Goal: Task Accomplishment & Management: Manage account settings

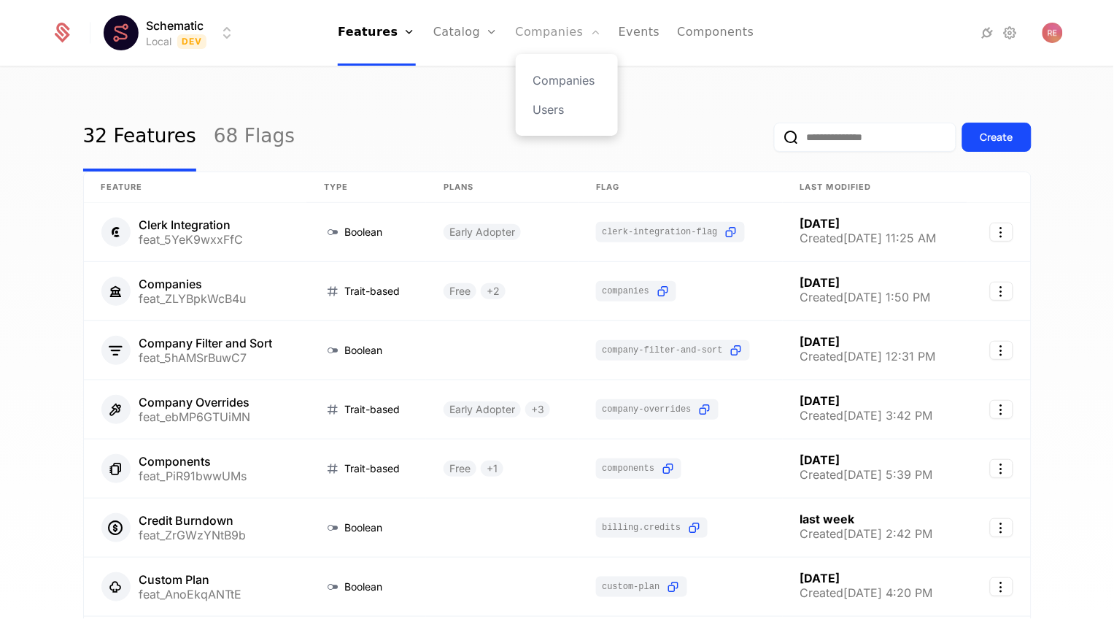
click at [547, 41] on link "Companies" at bounding box center [558, 33] width 85 height 66
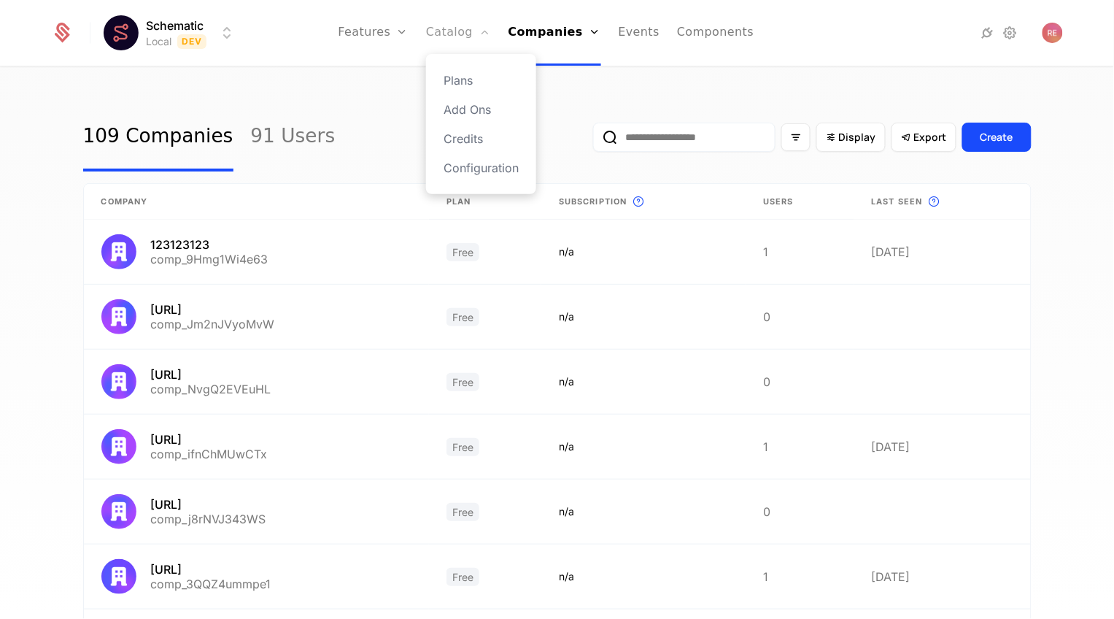
click at [482, 40] on link "Catalog" at bounding box center [458, 33] width 65 height 66
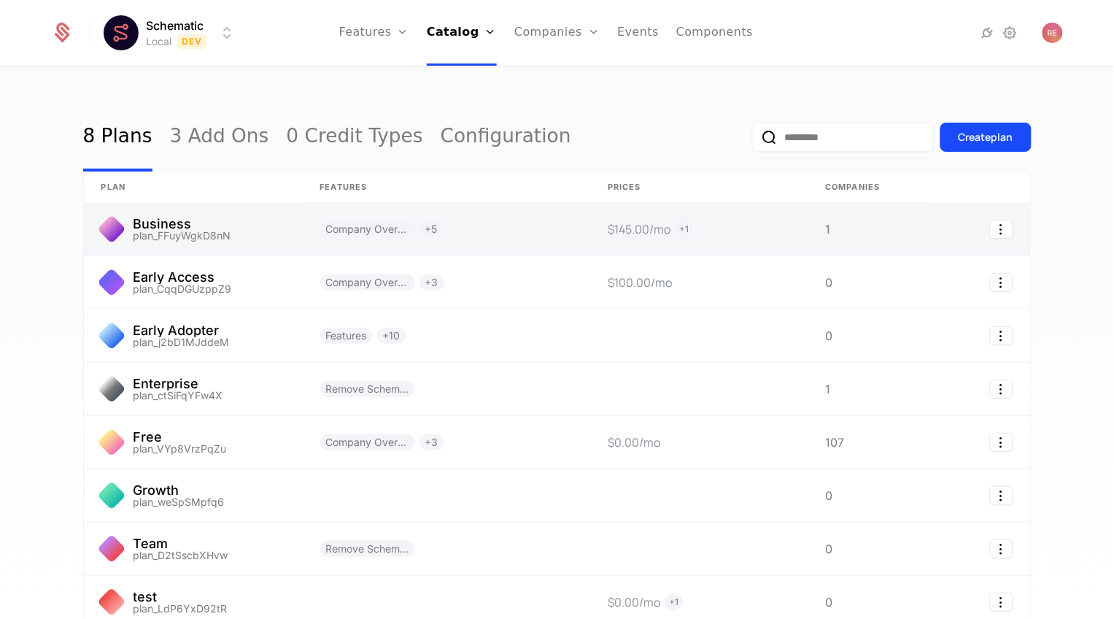
scroll to position [132, 0]
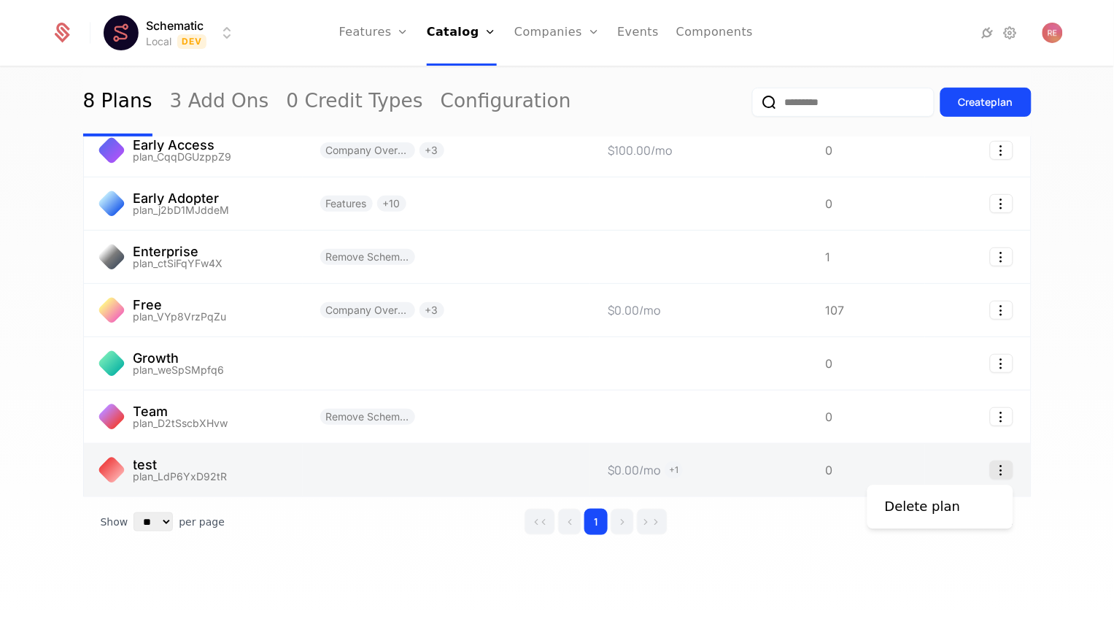
click at [999, 466] on icon "Select action" at bounding box center [1001, 469] width 23 height 19
click at [628, 485] on html "Schematic Local Dev Features Features Flags Catalog Plans Add Ons Credits Confi…" at bounding box center [557, 309] width 1114 height 619
click at [471, 471] on link at bounding box center [447, 470] width 288 height 53
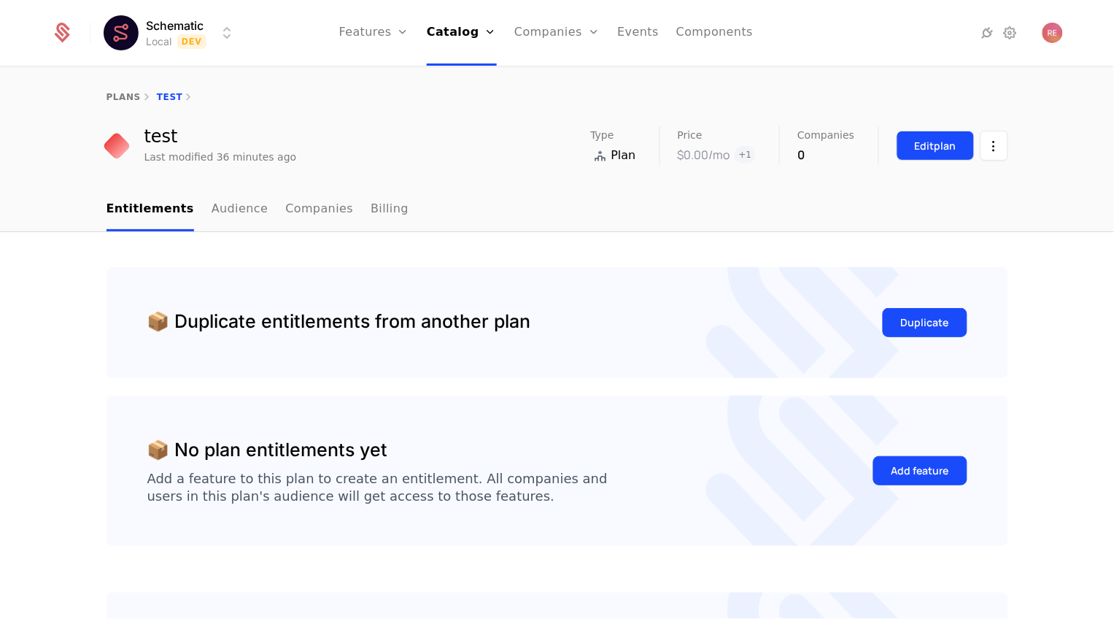
click at [936, 146] on div "Edit plan" at bounding box center [936, 146] width 42 height 15
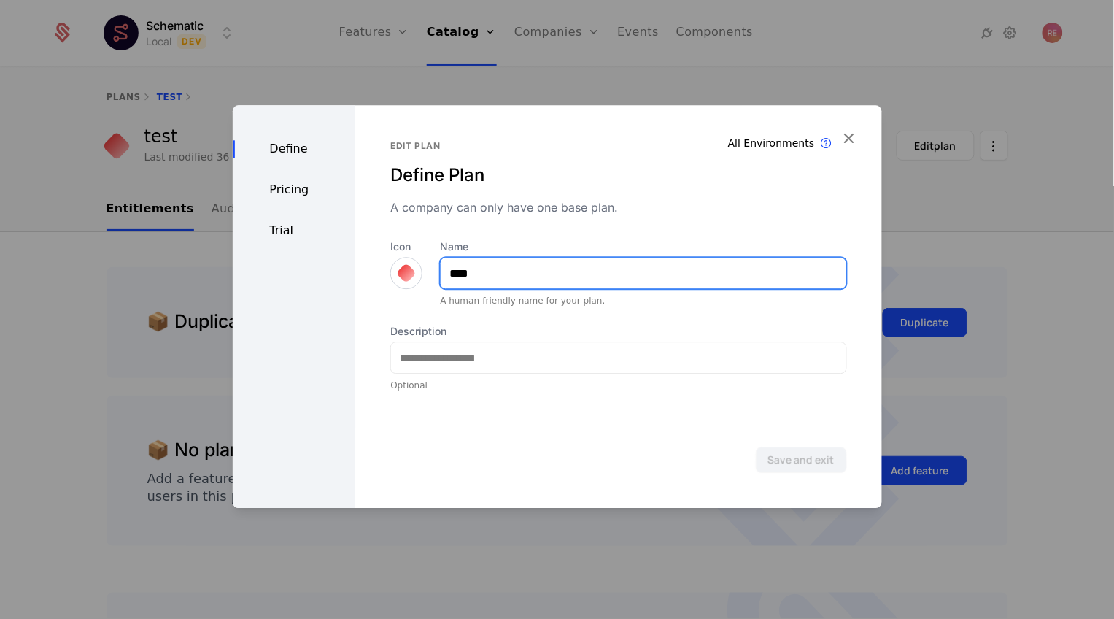
click at [525, 287] on input "****" at bounding box center [643, 273] width 405 height 31
type input "*******"
click at [756, 447] on button "Save and exit" at bounding box center [801, 460] width 91 height 26
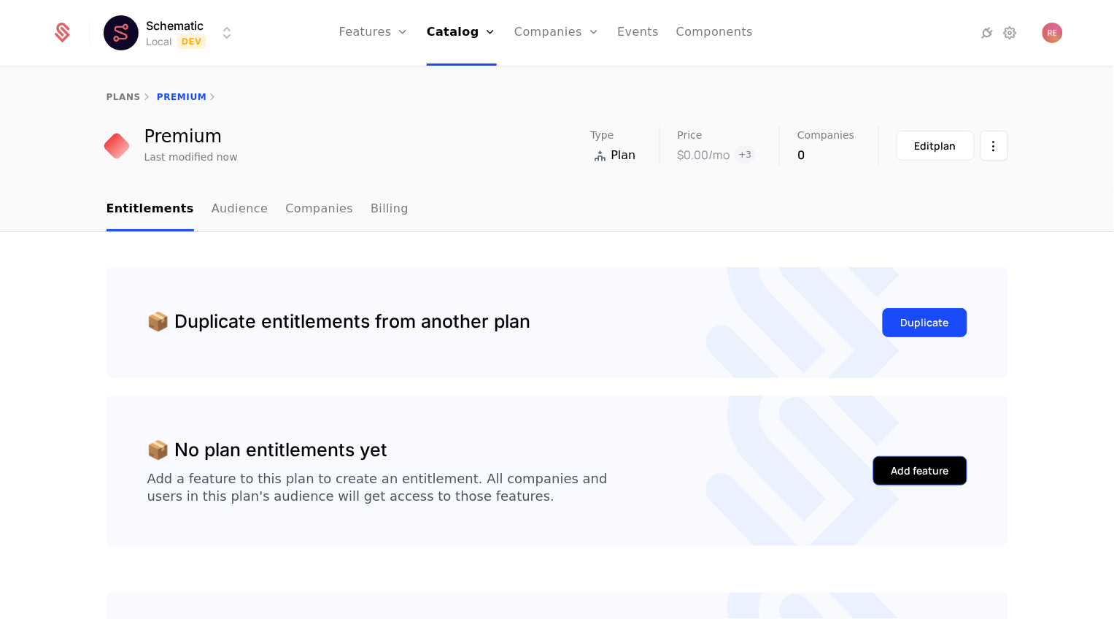
click at [903, 473] on div "Add feature" at bounding box center [921, 470] width 58 height 15
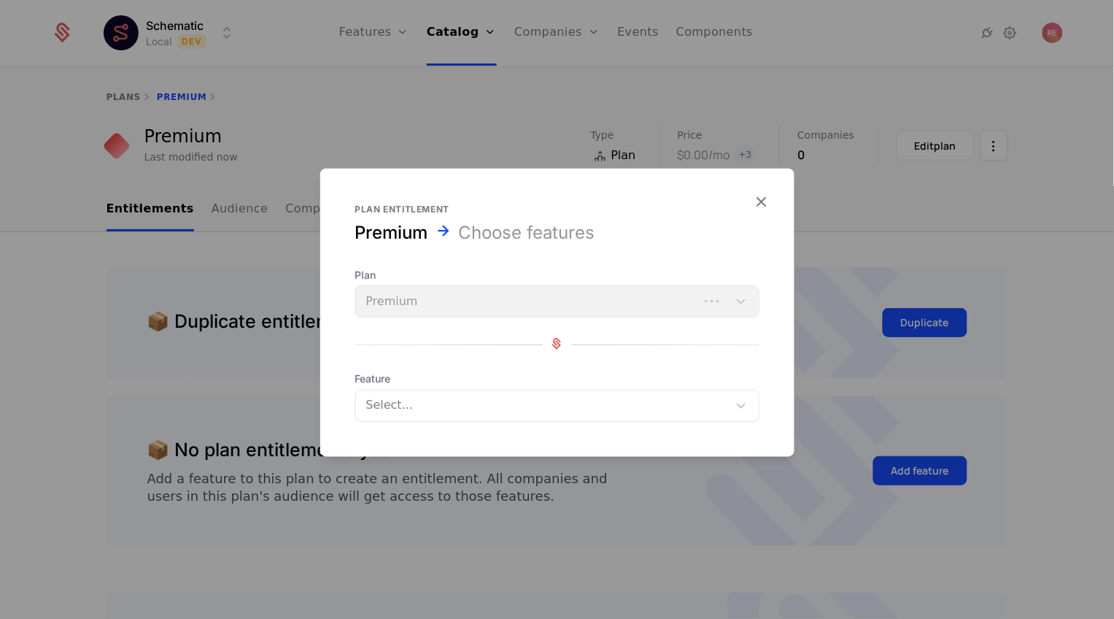
click at [435, 393] on div "Select..." at bounding box center [542, 406] width 372 height 26
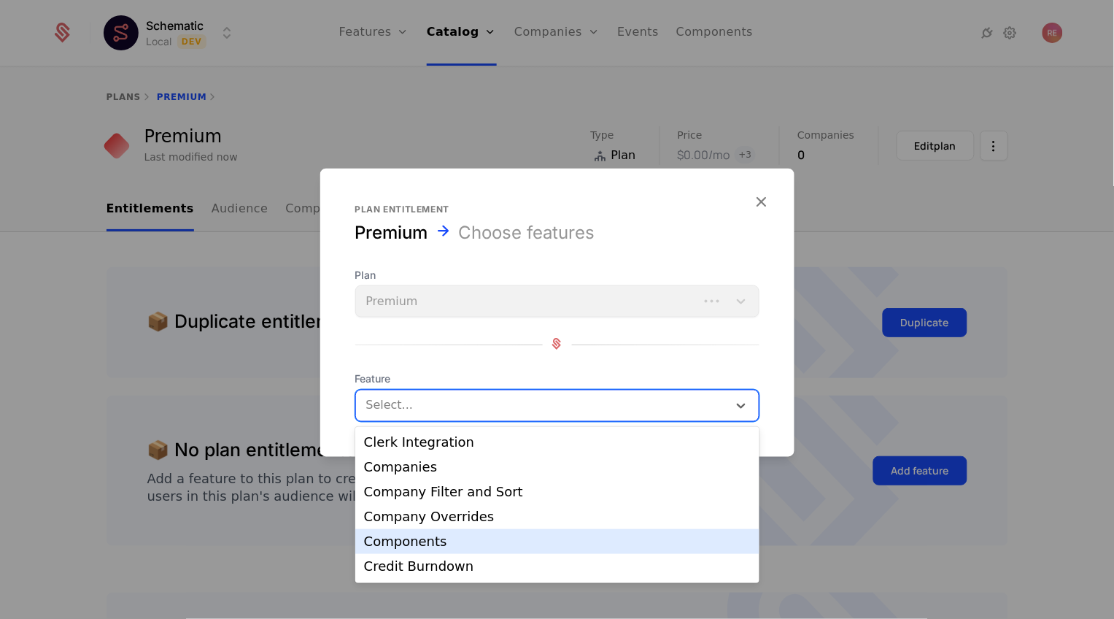
scroll to position [643, 0]
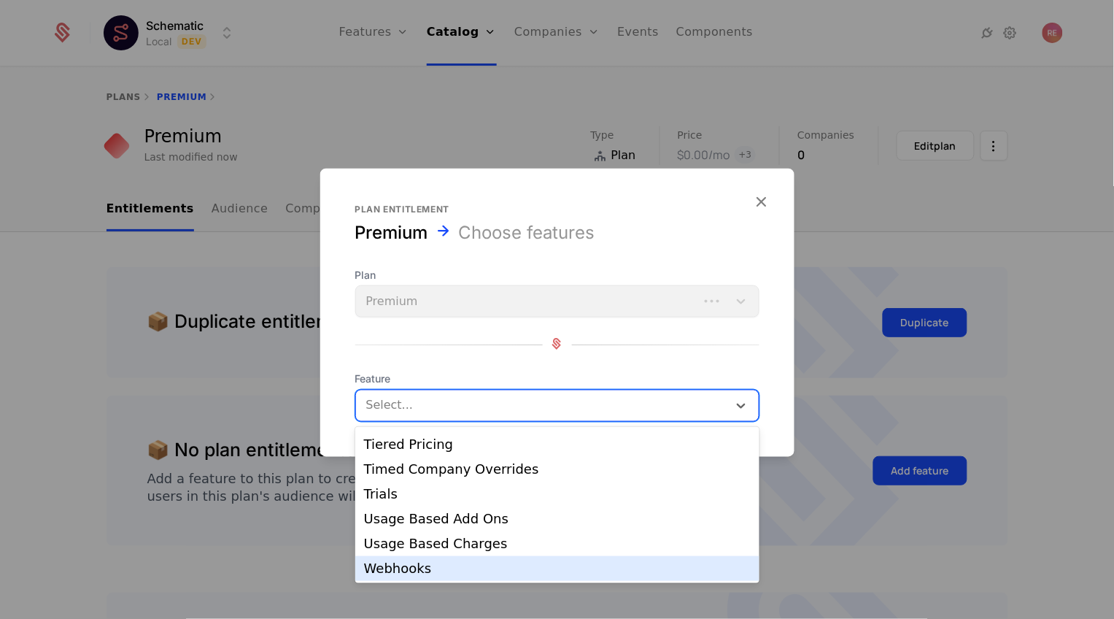
click at [399, 564] on div "Webhooks" at bounding box center [557, 568] width 387 height 13
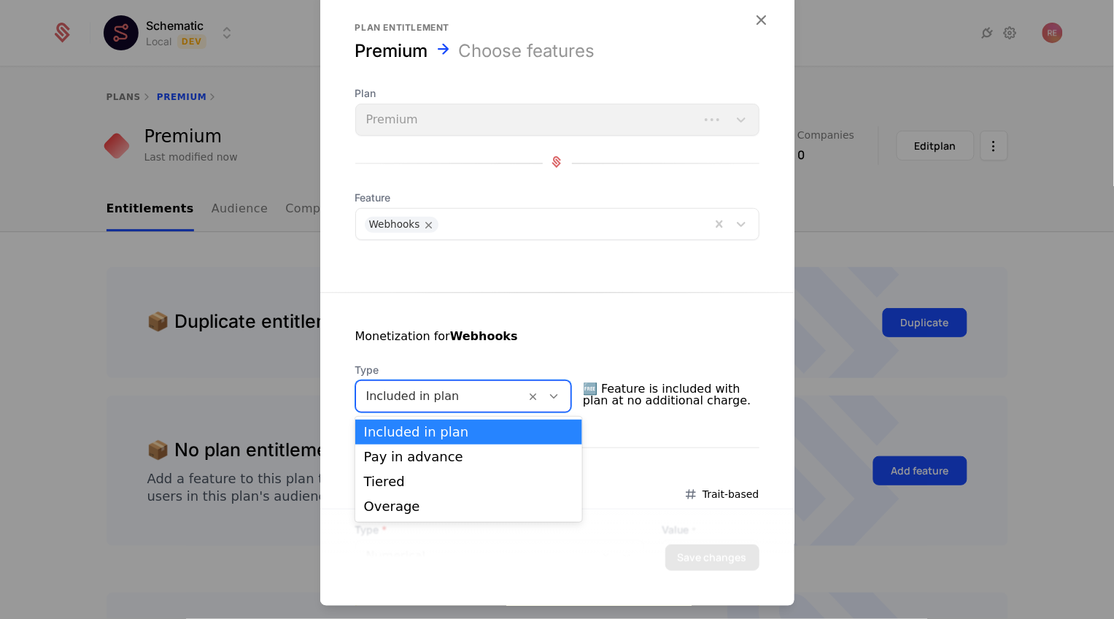
click at [430, 391] on div at bounding box center [441, 396] width 150 height 20
click at [385, 487] on div "Tiered" at bounding box center [468, 481] width 209 height 13
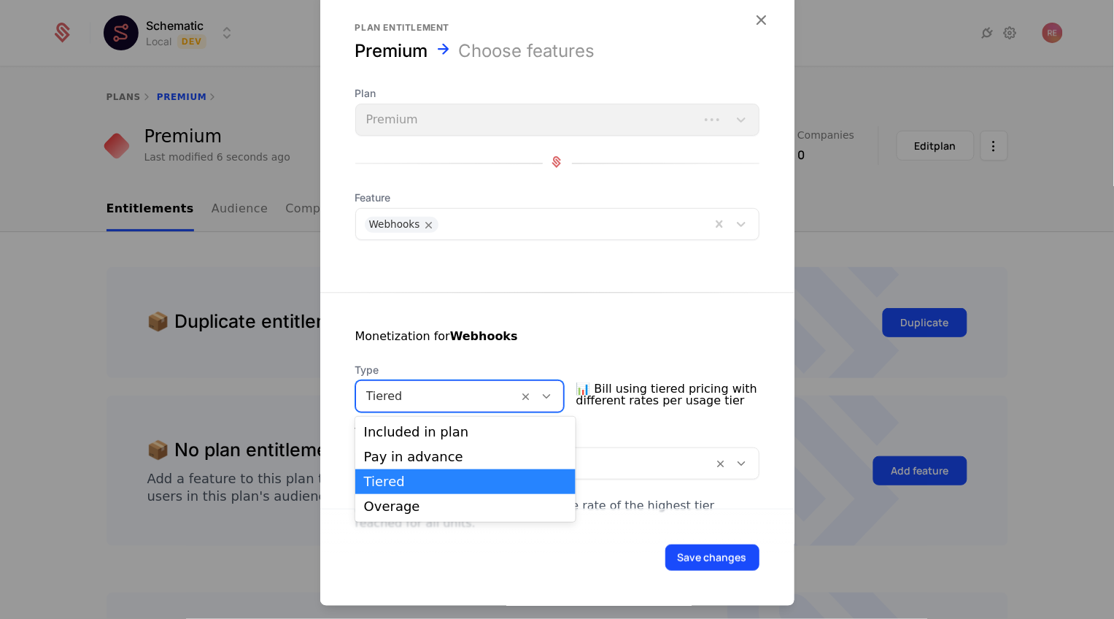
click at [429, 392] on div at bounding box center [437, 396] width 142 height 20
click at [406, 477] on div "Tiered" at bounding box center [465, 481] width 203 height 13
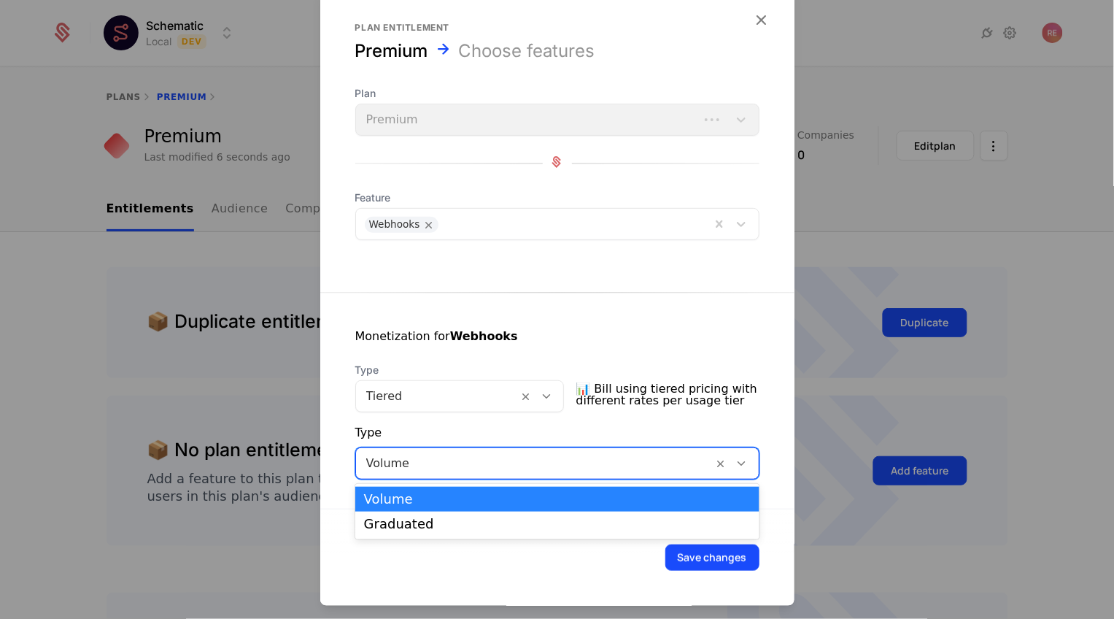
click at [410, 471] on div at bounding box center [534, 463] width 337 height 20
click at [399, 517] on div "Graduated" at bounding box center [557, 523] width 387 height 13
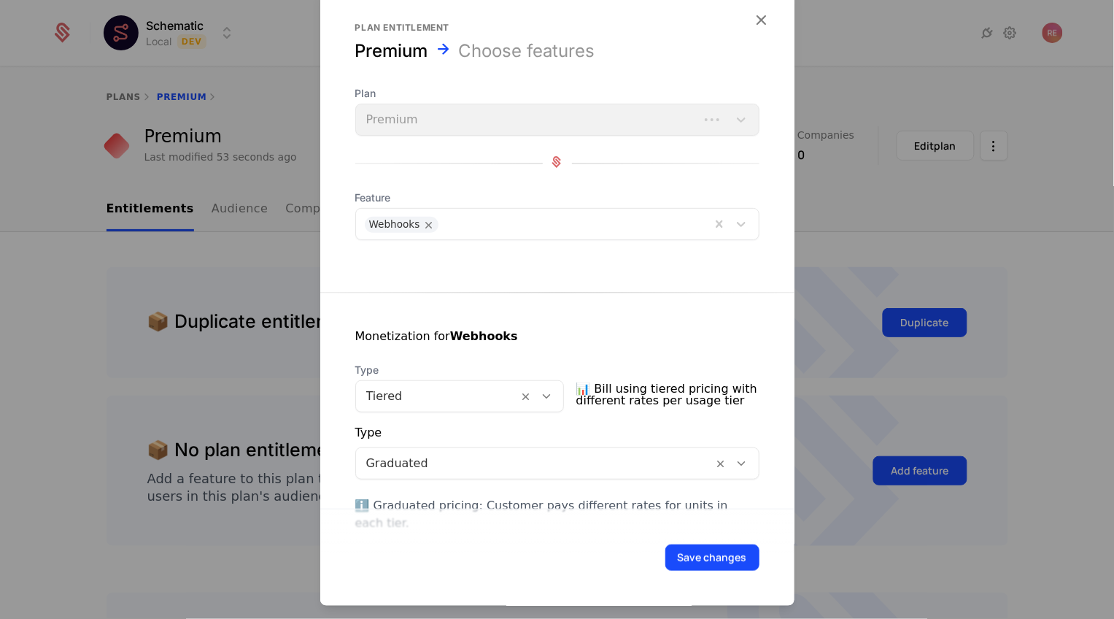
click at [452, 429] on div "Type" at bounding box center [557, 435] width 404 height 23
click at [429, 473] on div "Graduated" at bounding box center [535, 463] width 358 height 26
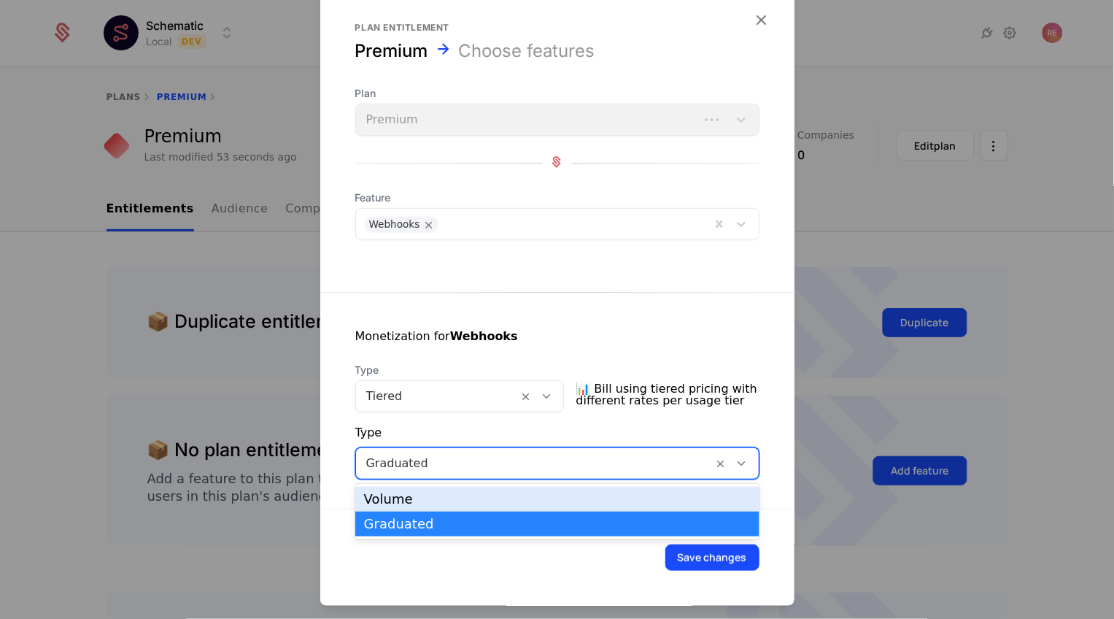
click at [414, 504] on div "Volume" at bounding box center [557, 499] width 387 height 13
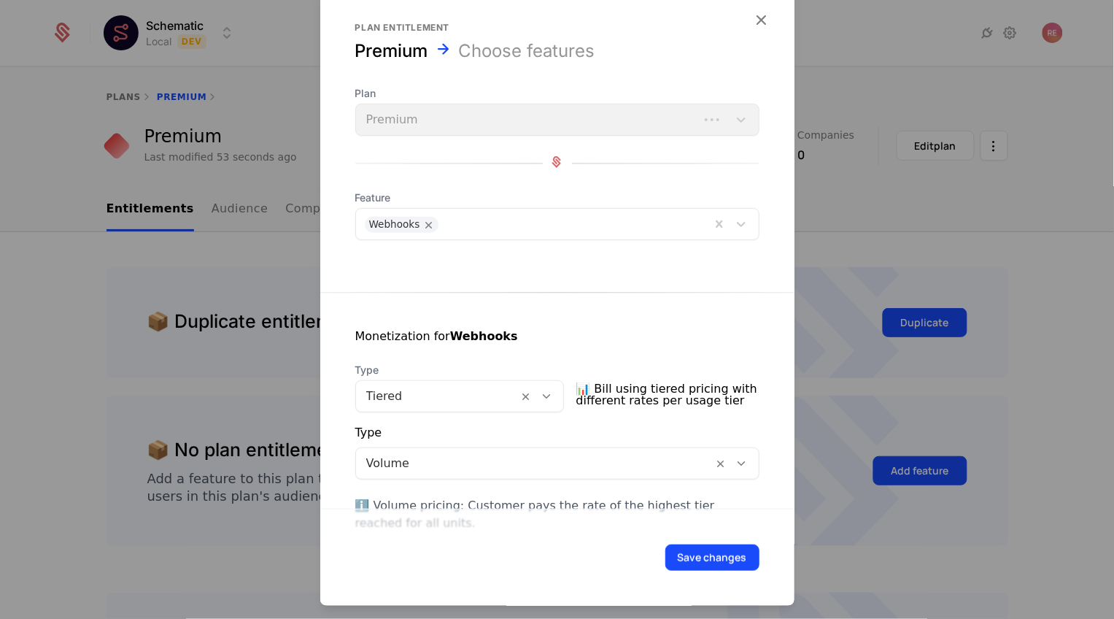
click at [448, 463] on div at bounding box center [534, 463] width 337 height 20
click at [466, 432] on div "Type" at bounding box center [557, 435] width 404 height 23
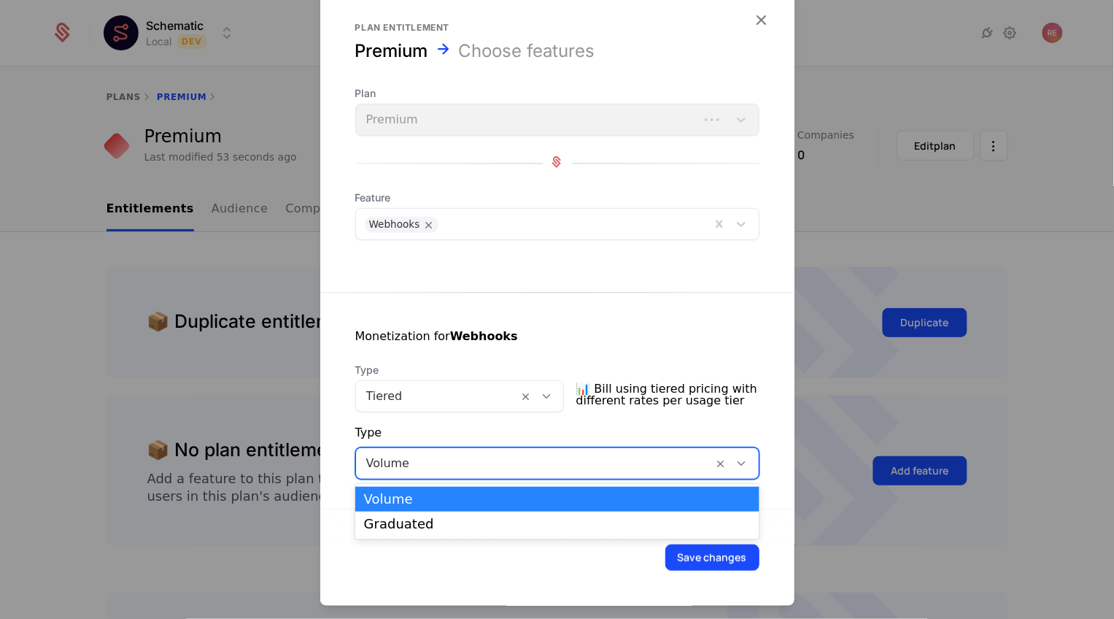
click at [377, 447] on div "Volume" at bounding box center [557, 463] width 404 height 32
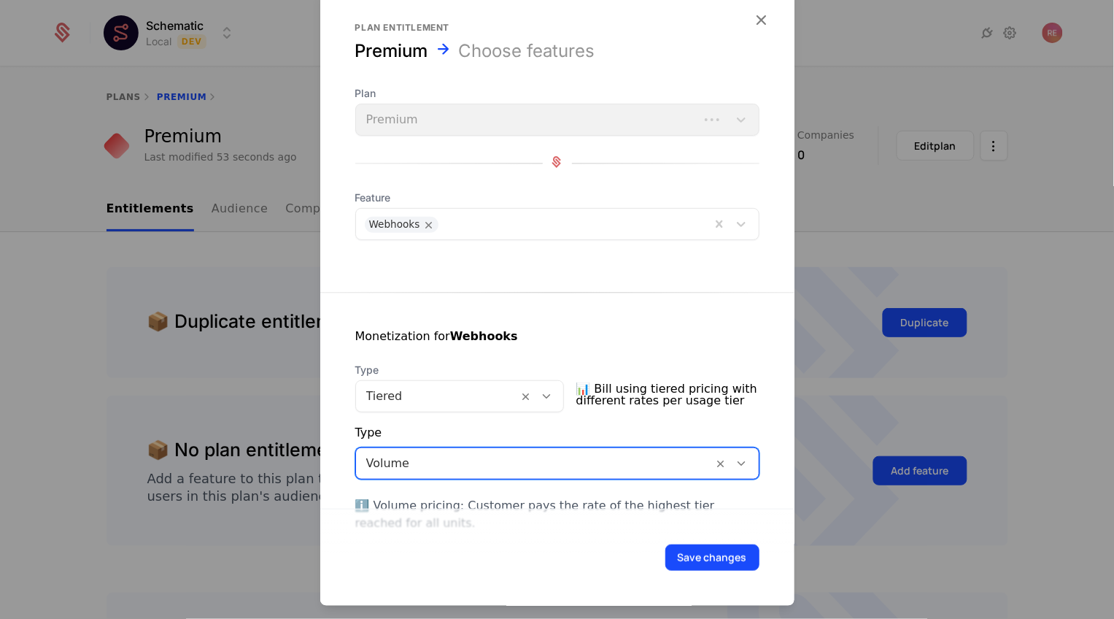
click at [409, 429] on div "Type" at bounding box center [557, 435] width 404 height 23
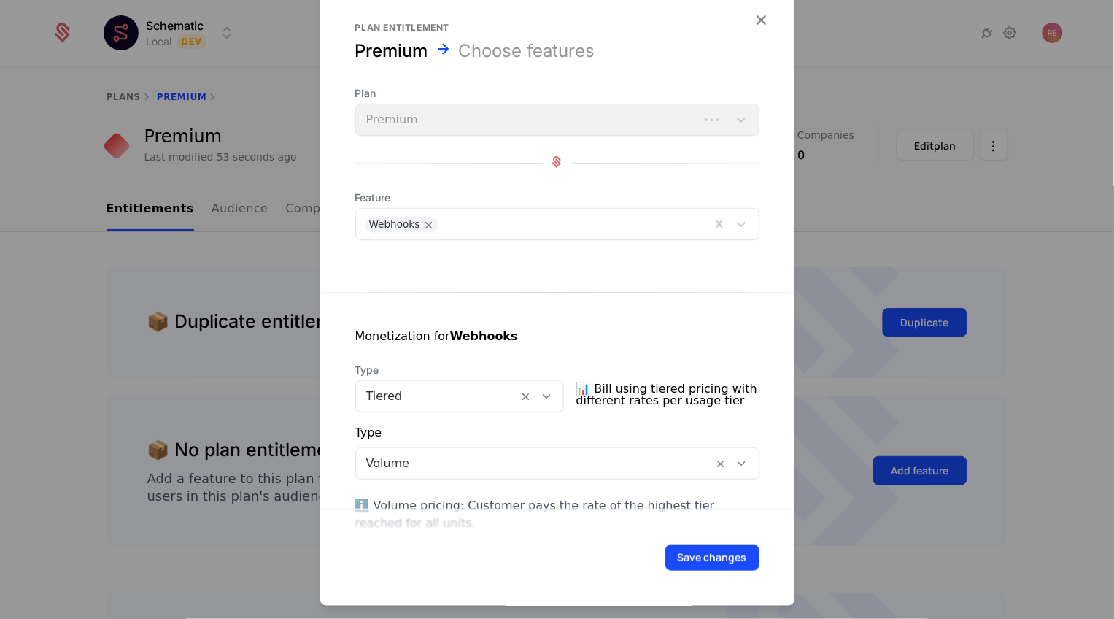
click at [390, 442] on div "Type" at bounding box center [557, 435] width 404 height 23
click at [388, 462] on div at bounding box center [534, 463] width 337 height 20
click at [223, 365] on div at bounding box center [557, 309] width 1114 height 619
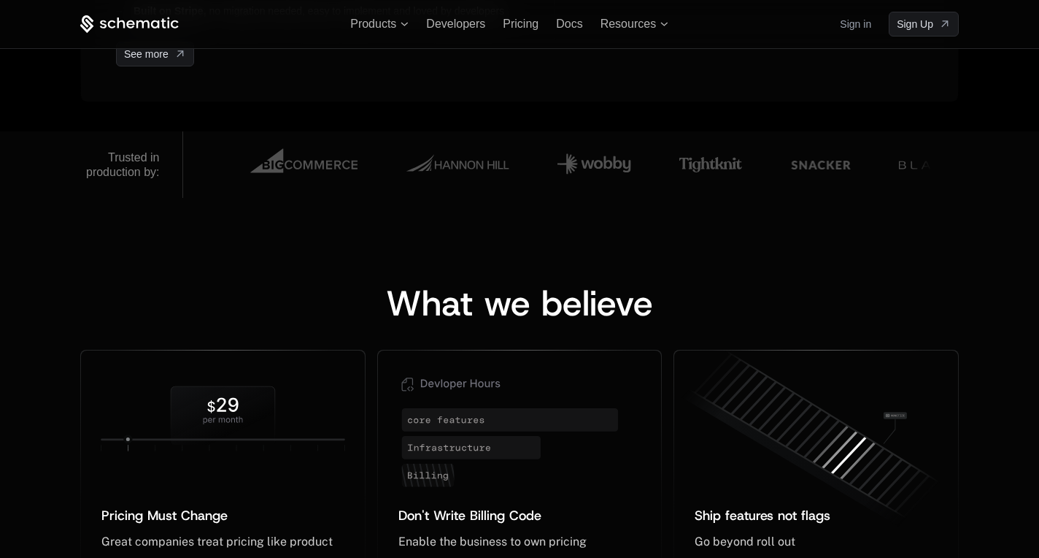
scroll to position [837, 0]
